Goal: Information Seeking & Learning: Check status

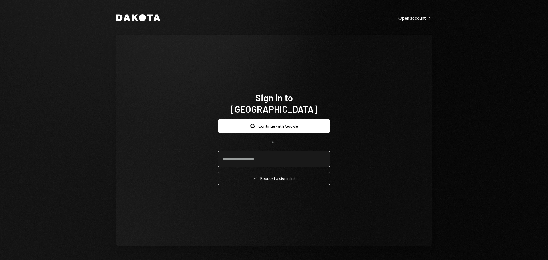
click at [273, 151] on input "email" at bounding box center [274, 159] width 112 height 16
type input "**********"
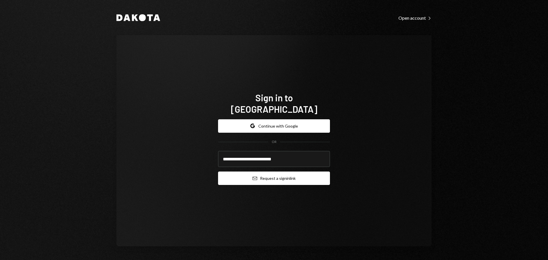
click at [272, 173] on button "Email Request a sign in link" at bounding box center [274, 178] width 112 height 13
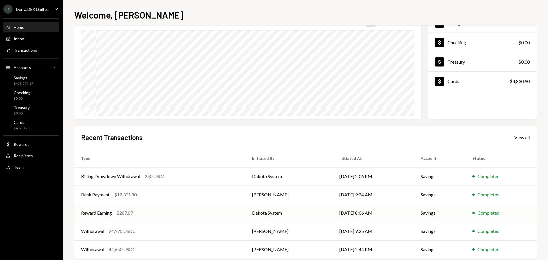
scroll to position [57, 0]
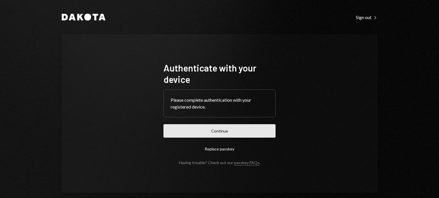
click at [224, 132] on button "Continue" at bounding box center [219, 130] width 112 height 13
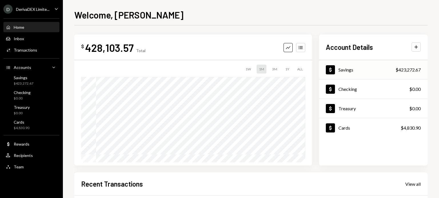
click at [376, 73] on div "Dollar Savings $423,272.67" at bounding box center [373, 70] width 109 height 19
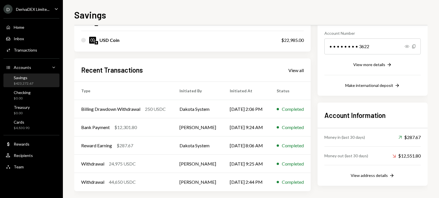
scroll to position [90, 0]
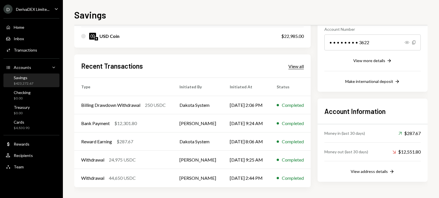
click at [303, 67] on div "View all" at bounding box center [295, 67] width 15 height 6
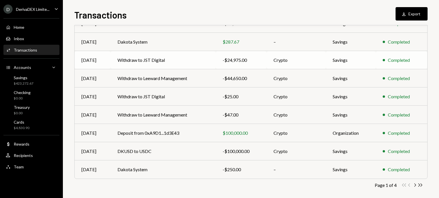
scroll to position [99, 0]
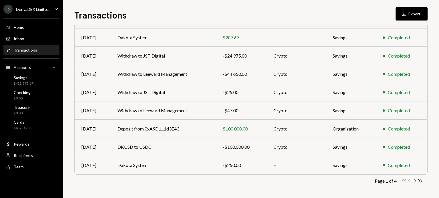
click at [413, 181] on icon "Chevron Right" at bounding box center [414, 180] width 5 height 5
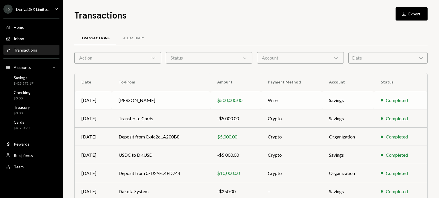
click at [176, 94] on td "[PERSON_NAME]" at bounding box center [161, 100] width 98 height 18
